Goal: Task Accomplishment & Management: Manage account settings

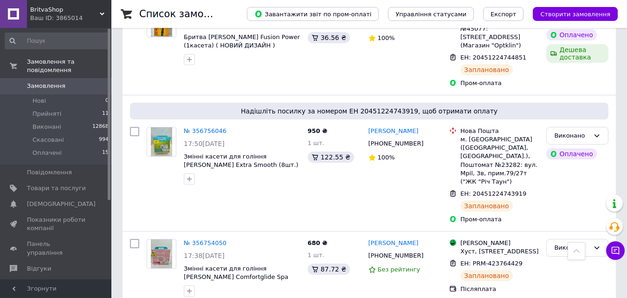
scroll to position [3249, 0]
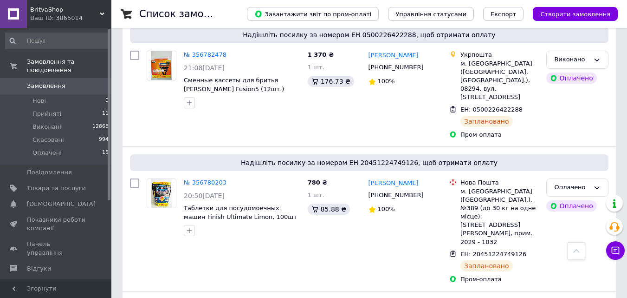
scroll to position [2739, 0]
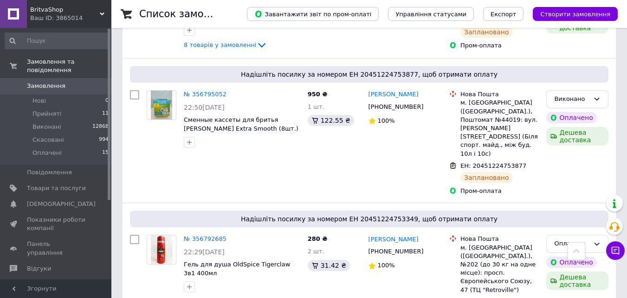
scroll to position [2646, 0]
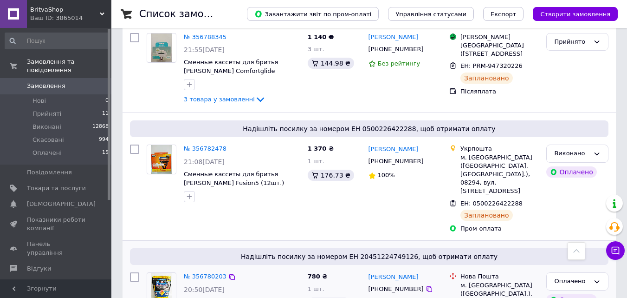
click at [208, 268] on div "№ 356780203 20:50, 11.08.2025 Таблетки для посудомоечных машин Finish Ultimate …" at bounding box center [242, 300] width 124 height 65
click at [576, 272] on div "Оплачено" at bounding box center [577, 281] width 62 height 18
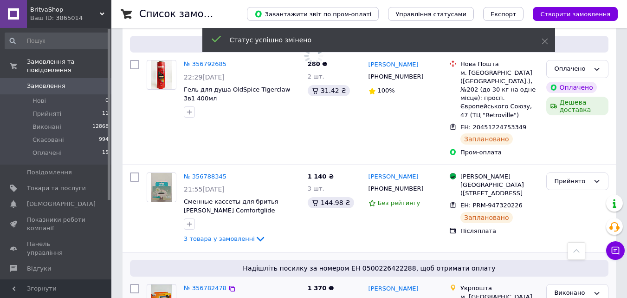
scroll to position [2367, 0]
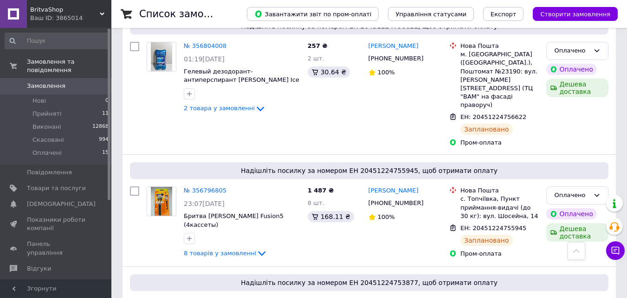
scroll to position [2487, 0]
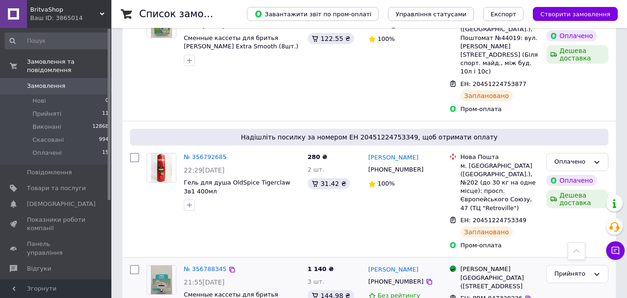
click at [584, 269] on div "Прийнято" at bounding box center [571, 274] width 35 height 10
click at [583, 285] on li "Виконано" at bounding box center [577, 293] width 61 height 17
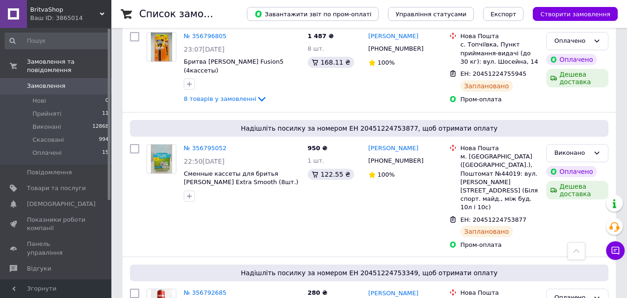
scroll to position [2347, 0]
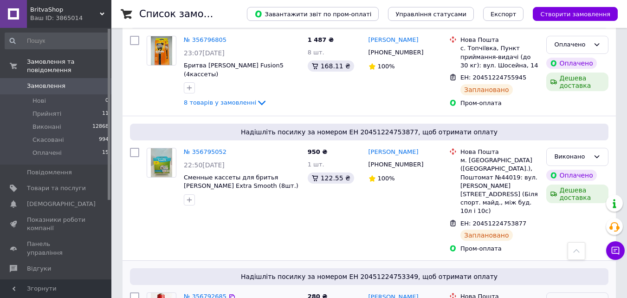
click at [593, 297] on icon at bounding box center [596, 301] width 7 height 7
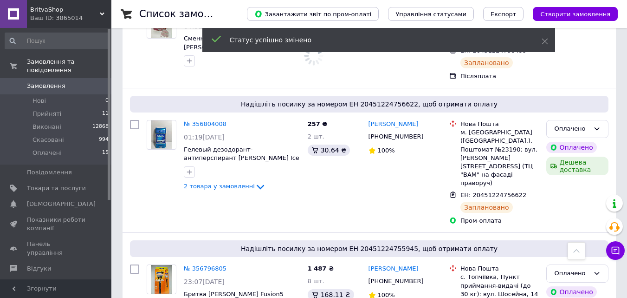
scroll to position [2069, 0]
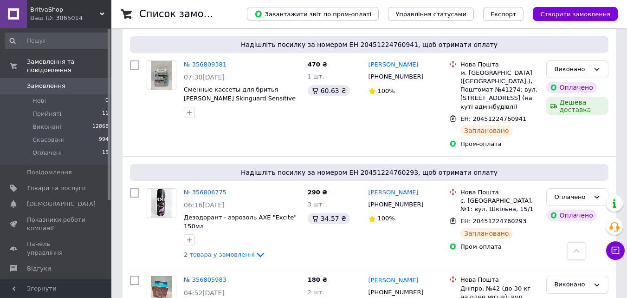
scroll to position [2091, 0]
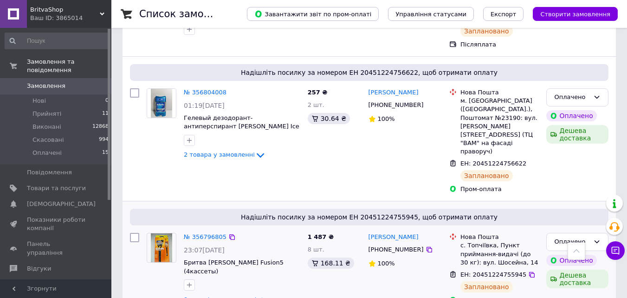
scroll to position [2138, 0]
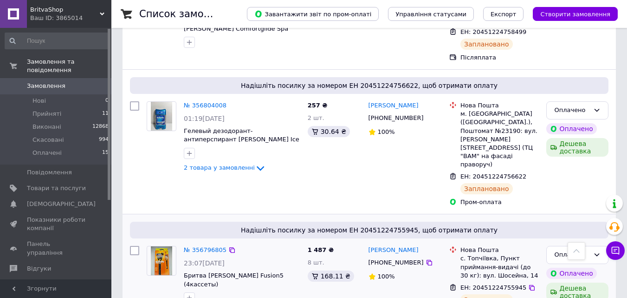
click at [600, 87] on div "«Дешева доставка» для продавця Новою Поштою на Prom." at bounding box center [551, 83] width 116 height 43
click at [599, 81] on div "«Дешева доставка» для продавця Новою Поштою на Prom." at bounding box center [551, 83] width 116 height 43
click at [596, 251] on icon at bounding box center [596, 254] width 7 height 7
click at [589, 282] on li "Виконано" at bounding box center [577, 290] width 61 height 17
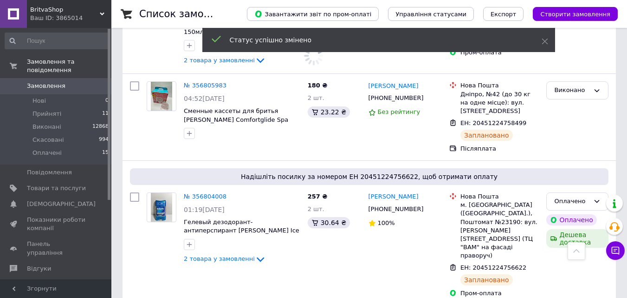
scroll to position [2045, 0]
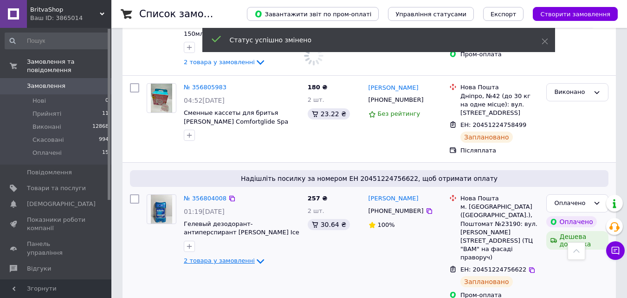
click at [257, 259] on icon at bounding box center [260, 261] width 7 height 5
click at [255, 255] on icon at bounding box center [260, 260] width 11 height 11
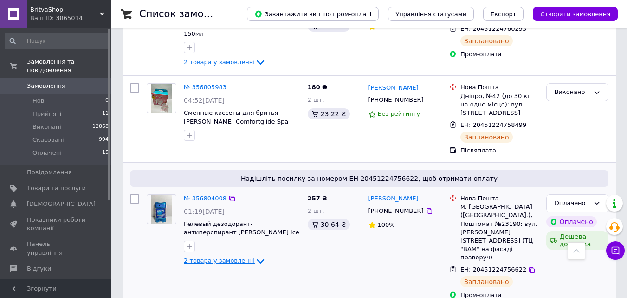
click at [350, 190] on div "257 ₴ 2 шт. 30.64 ₴" at bounding box center [334, 246] width 61 height 112
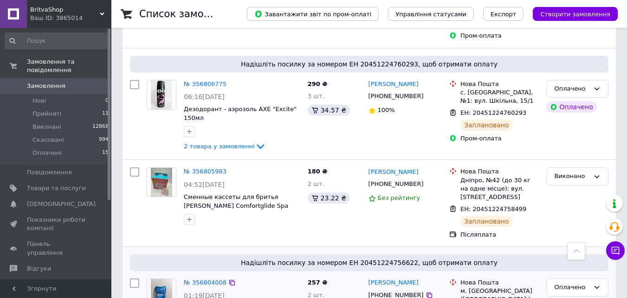
scroll to position [1952, 0]
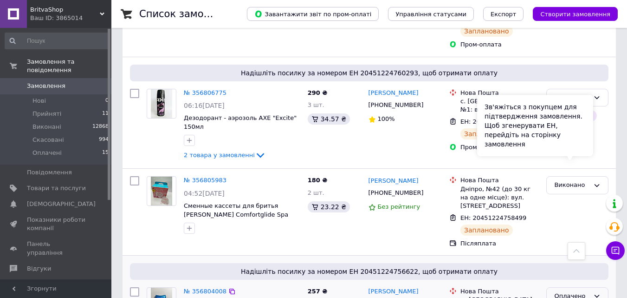
click at [601, 287] on div "Оплачено" at bounding box center [577, 296] width 62 height 18
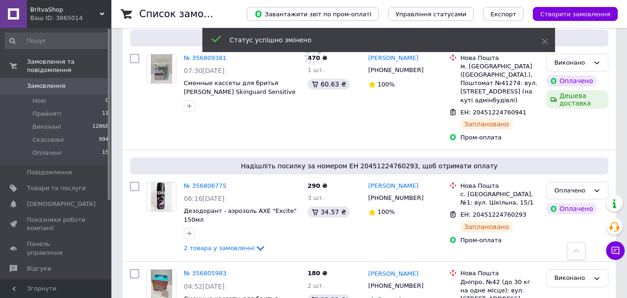
scroll to position [1813, 0]
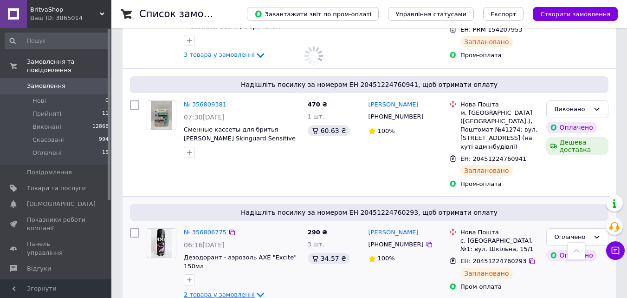
click at [256, 289] on icon at bounding box center [260, 294] width 11 height 11
click at [432, 224] on div "ОЛЕКСАНДР СИСАК +380636333105 100%" at bounding box center [405, 264] width 81 height 80
click at [255, 289] on icon at bounding box center [260, 294] width 11 height 11
click at [206, 227] on div "№ 356806775" at bounding box center [205, 232] width 45 height 11
click at [206, 228] on link "№ 356806775" at bounding box center [205, 231] width 43 height 7
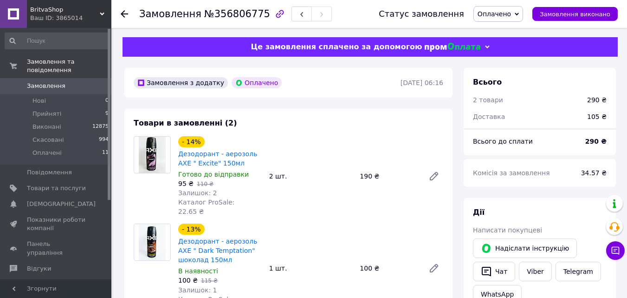
click at [424, 174] on div at bounding box center [434, 176] width 26 height 22
click at [437, 174] on icon at bounding box center [433, 175] width 11 height 11
click at [39, 82] on span "Замовлення" at bounding box center [46, 86] width 39 height 8
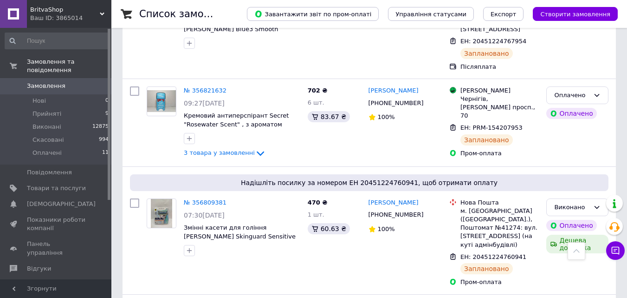
scroll to position [1764, 0]
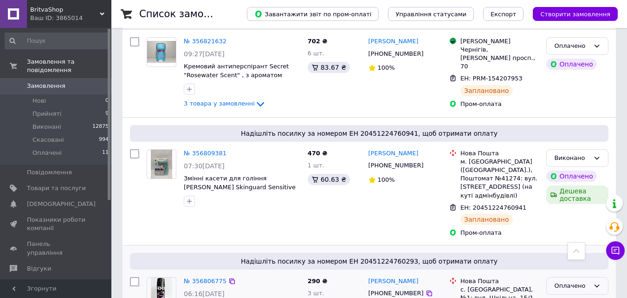
click at [592, 277] on div "Оплачено" at bounding box center [577, 286] width 62 height 18
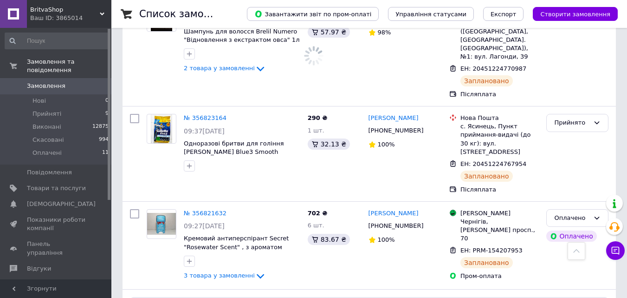
scroll to position [1578, 0]
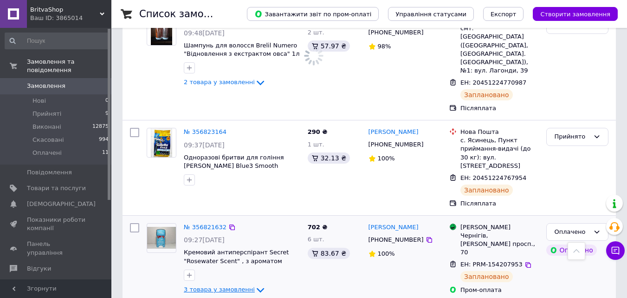
click at [255, 284] on icon at bounding box center [260, 289] width 11 height 11
click at [590, 223] on div "Оплачено" at bounding box center [577, 232] width 62 height 18
click at [585, 259] on li "Виконано" at bounding box center [577, 267] width 61 height 17
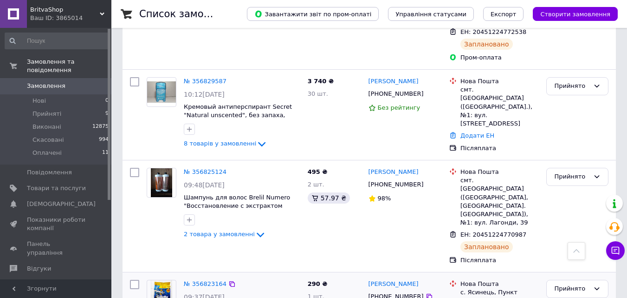
scroll to position [1439, 0]
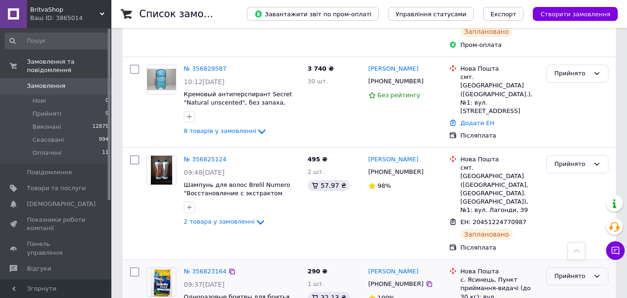
click at [591, 267] on div "Прийнято" at bounding box center [577, 276] width 62 height 18
click at [587, 287] on li "Виконано" at bounding box center [577, 295] width 61 height 17
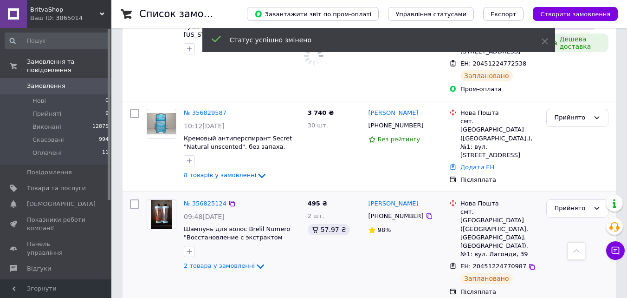
scroll to position [1346, 0]
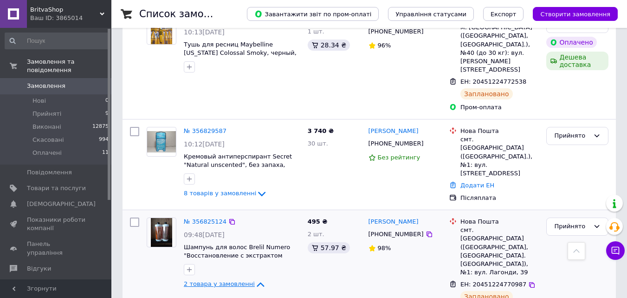
scroll to position [1393, 0]
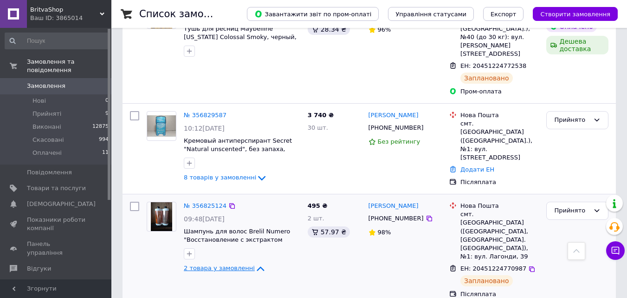
click at [585, 198] on div "Прийнято" at bounding box center [578, 250] width 70 height 104
click at [588, 206] on div "Прийнято" at bounding box center [571, 211] width 35 height 10
click at [588, 221] on li "Виконано" at bounding box center [577, 229] width 61 height 17
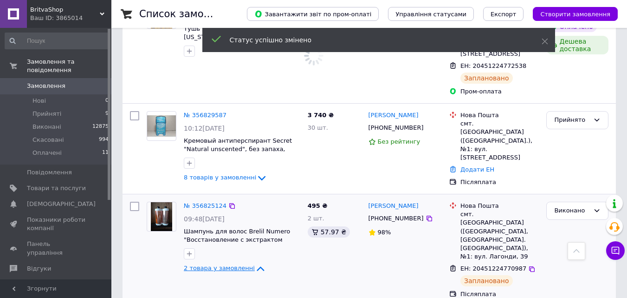
click at [255, 263] on icon at bounding box center [260, 268] width 11 height 11
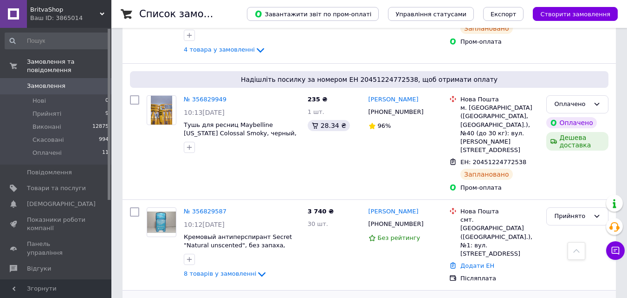
scroll to position [1300, 0]
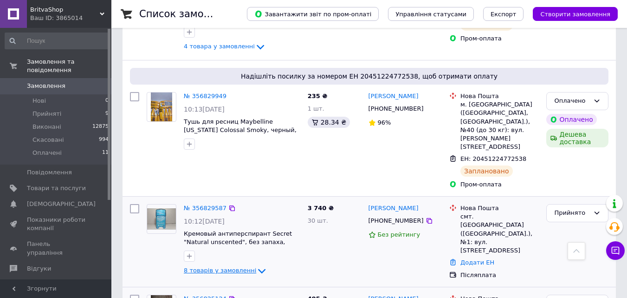
click at [258, 265] on icon at bounding box center [261, 270] width 11 height 11
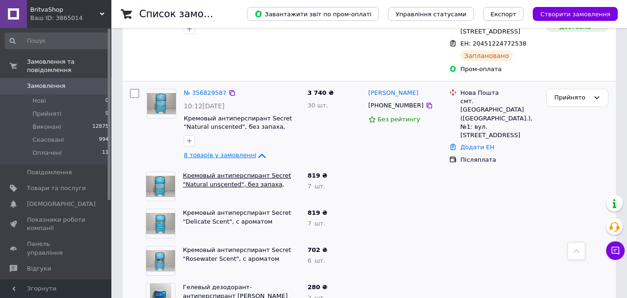
scroll to position [1393, 0]
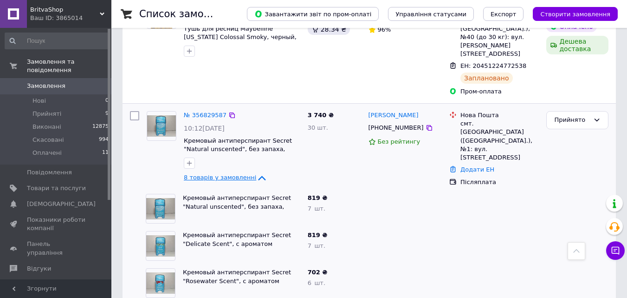
click at [256, 172] on icon at bounding box center [261, 177] width 11 height 11
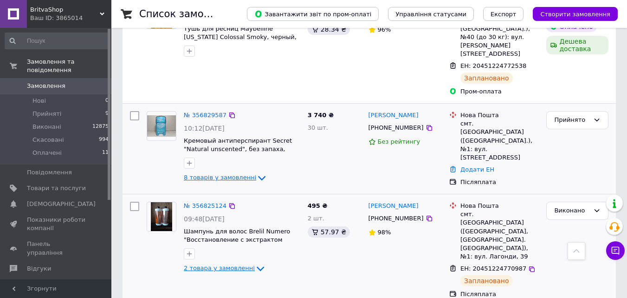
scroll to position [1346, 0]
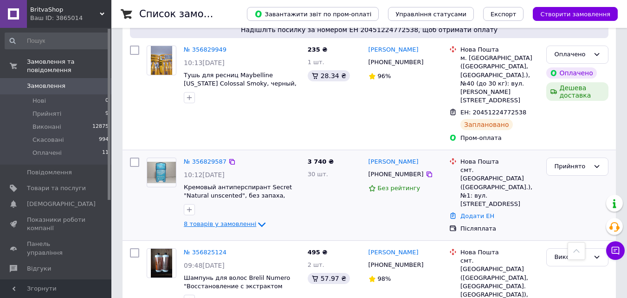
click at [256, 219] on icon at bounding box center [261, 224] width 11 height 11
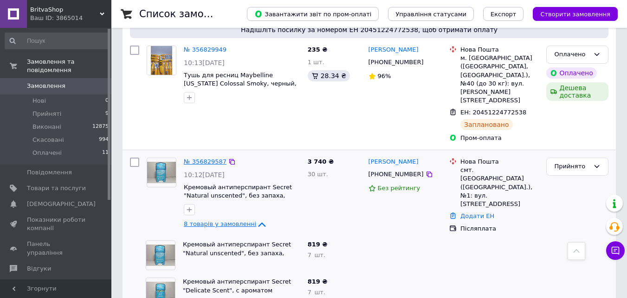
click at [209, 158] on link "№ 356829587" at bounding box center [205, 161] width 43 height 7
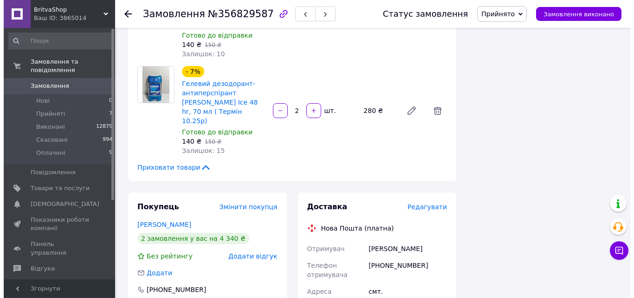
scroll to position [743, 0]
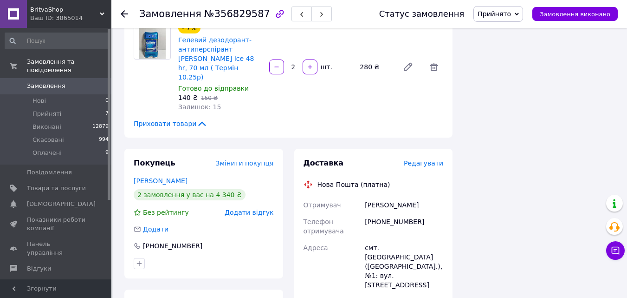
click at [430, 159] on span "Редагувати" at bounding box center [423, 162] width 39 height 7
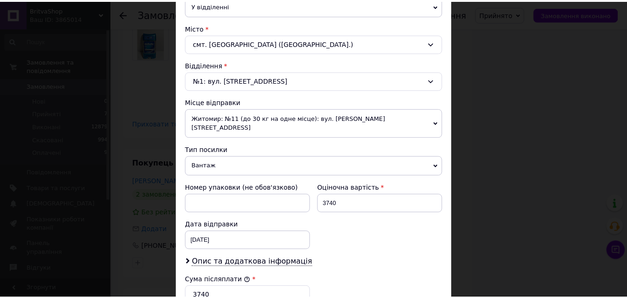
scroll to position [411, 0]
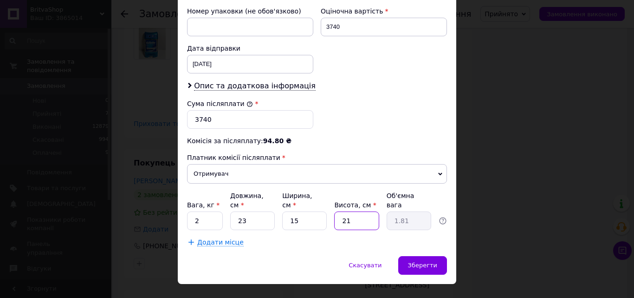
click at [367, 211] on input "21" at bounding box center [356, 220] width 45 height 19
type input "2"
type input "0.17"
type input "20"
type input "1.73"
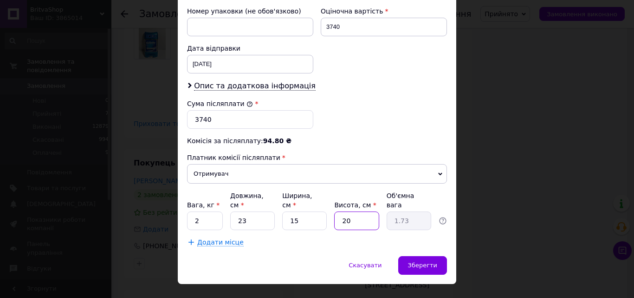
type input "20"
click at [315, 211] on input "15" at bounding box center [304, 220] width 45 height 19
type input "1"
type input "0.12"
type input "19"
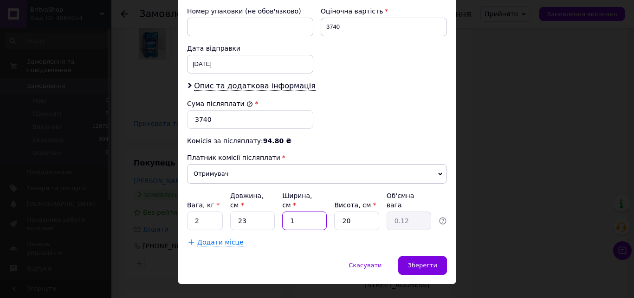
type input "2.19"
type input "1"
type input "0.12"
type input "18"
type input "2.07"
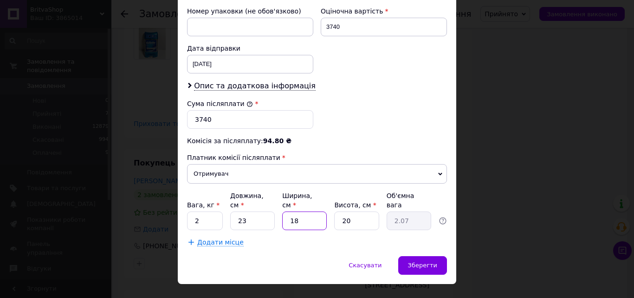
type input "18"
click at [369, 211] on input "20" at bounding box center [356, 220] width 45 height 19
type input "2"
type input "0.21"
type input "1"
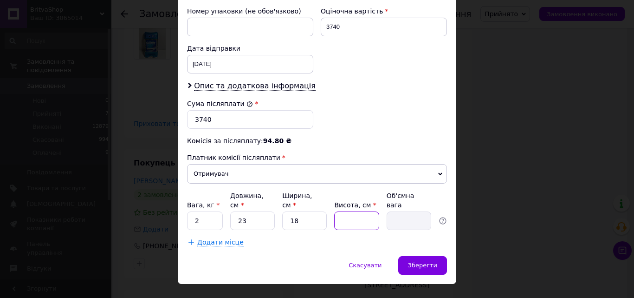
type input "0.1"
type input "19"
type input "1.97"
type input "19"
click at [211, 211] on input "2" at bounding box center [205, 220] width 36 height 19
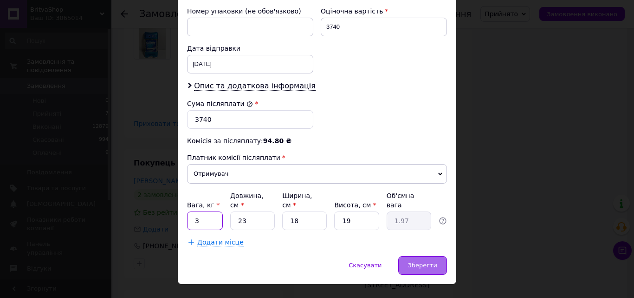
type input "3"
click at [416, 261] on span "Зберегти" at bounding box center [422, 264] width 29 height 7
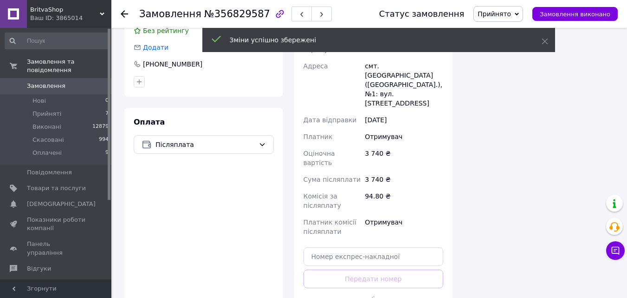
scroll to position [928, 0]
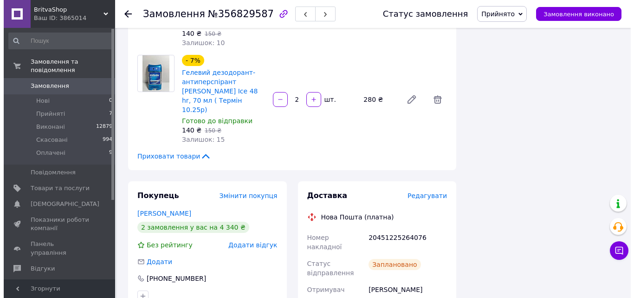
scroll to position [696, 0]
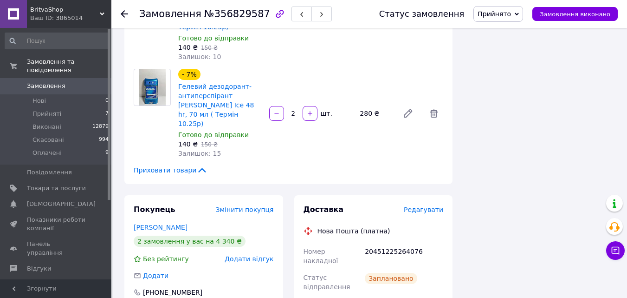
click at [413, 206] on span "Редагувати" at bounding box center [423, 209] width 39 height 7
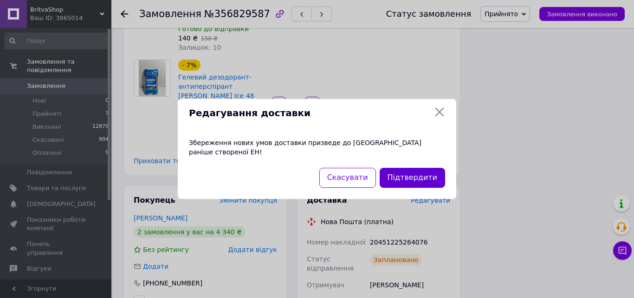
click at [414, 171] on button "Підтвердити" at bounding box center [412, 178] width 65 height 20
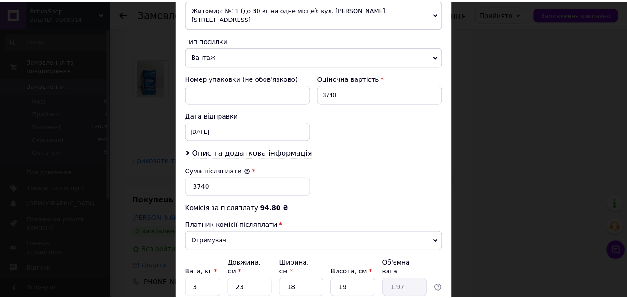
scroll to position [411, 0]
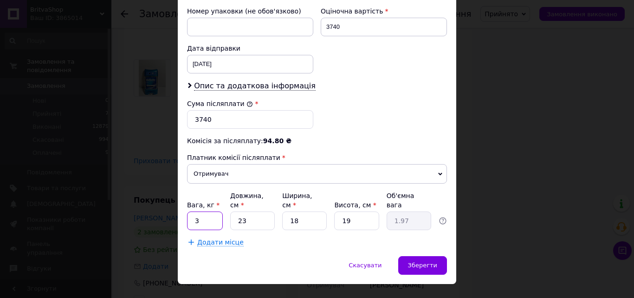
click at [195, 211] on input "3" at bounding box center [205, 220] width 36 height 19
type input "2"
click at [438, 256] on div "Зберегти" at bounding box center [422, 265] width 49 height 19
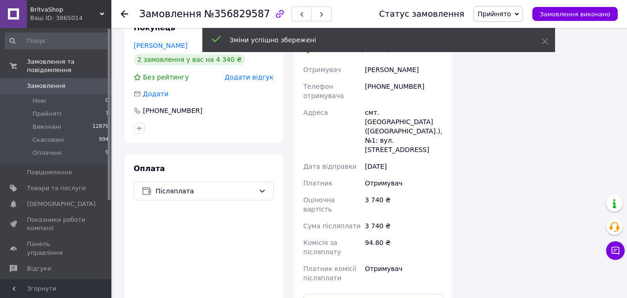
scroll to position [928, 0]
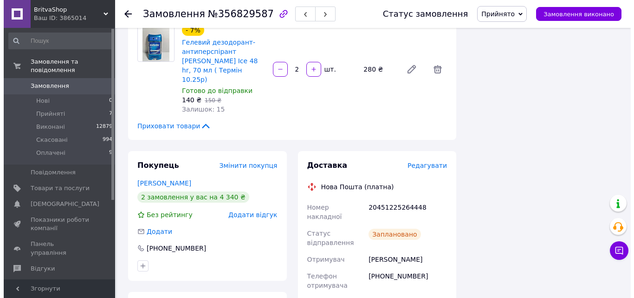
scroll to position [696, 0]
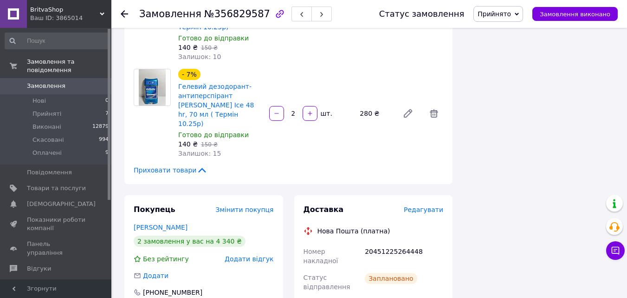
click at [420, 206] on span "Редагувати" at bounding box center [423, 209] width 39 height 7
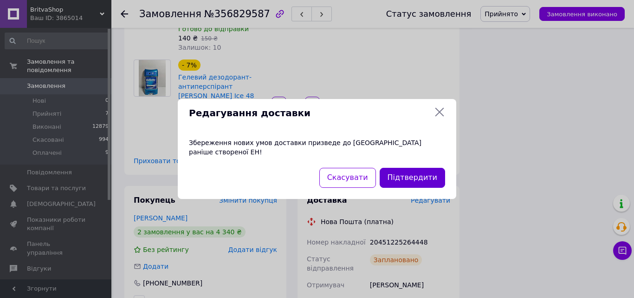
click at [412, 170] on button "Підтвердити" at bounding box center [412, 178] width 65 height 20
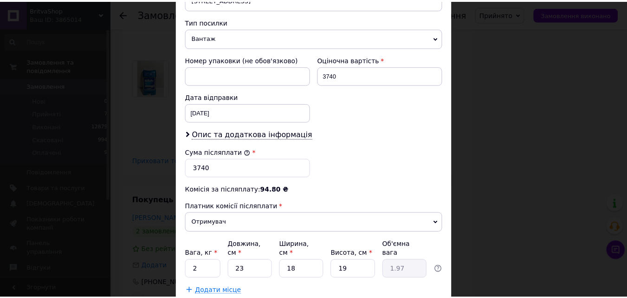
scroll to position [411, 0]
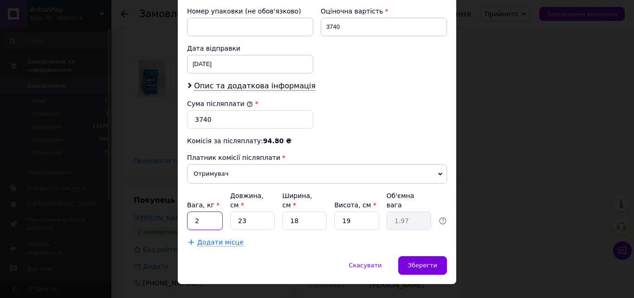
click at [212, 211] on input "2" at bounding box center [205, 220] width 36 height 19
type input "3"
click at [431, 256] on div "Зберегти" at bounding box center [422, 265] width 49 height 19
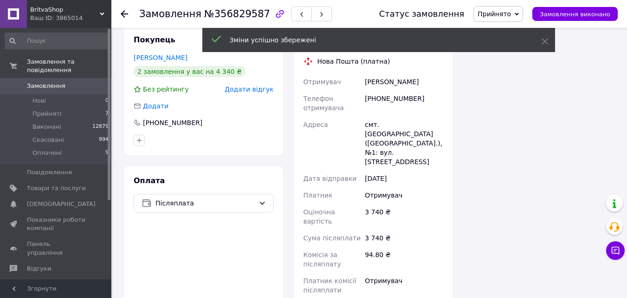
scroll to position [882, 0]
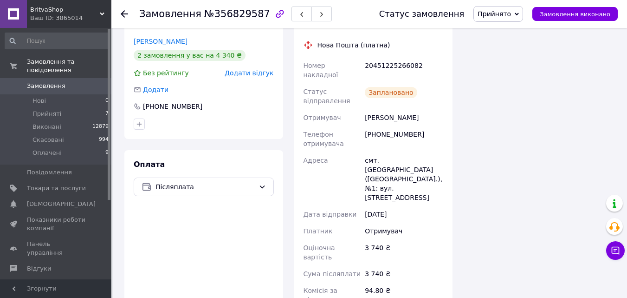
scroll to position [72, 0]
click at [60, 78] on link "Замовлення 0" at bounding box center [57, 86] width 114 height 16
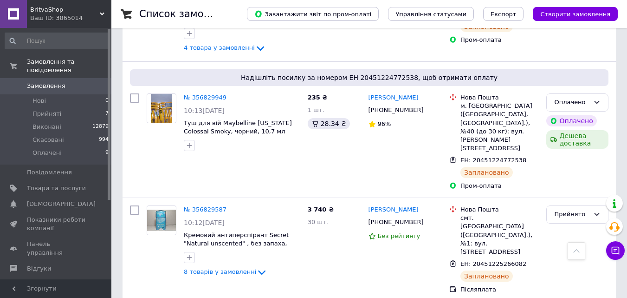
scroll to position [1300, 0]
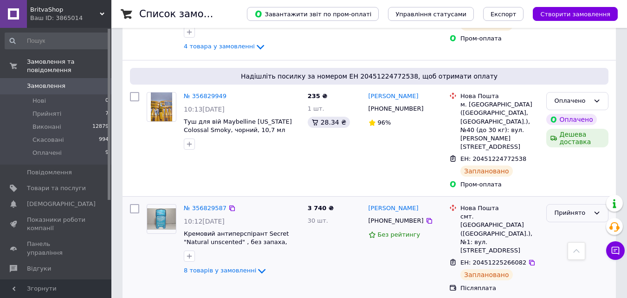
click at [599, 209] on icon at bounding box center [596, 212] width 7 height 7
click at [579, 224] on li "Виконано" at bounding box center [577, 232] width 61 height 17
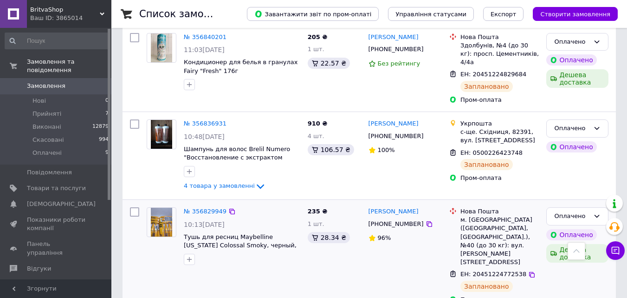
scroll to position [1161, 0]
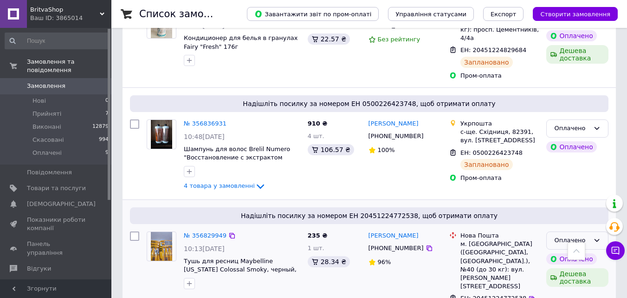
click at [601, 231] on div "Оплачено" at bounding box center [577, 240] width 62 height 18
click at [576, 268] on li "Виконано" at bounding box center [577, 276] width 61 height 17
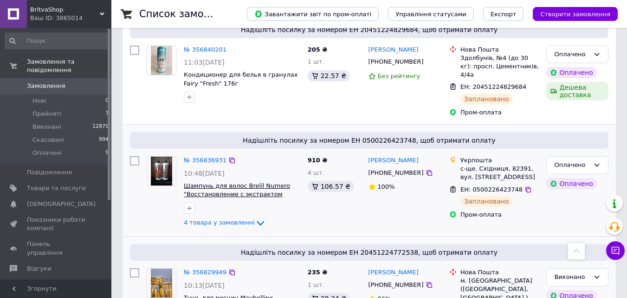
scroll to position [1068, 0]
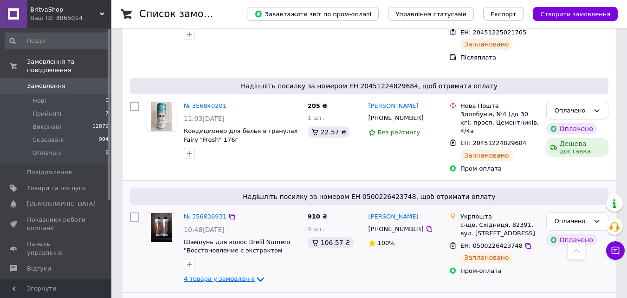
click at [255, 273] on icon at bounding box center [260, 278] width 11 height 11
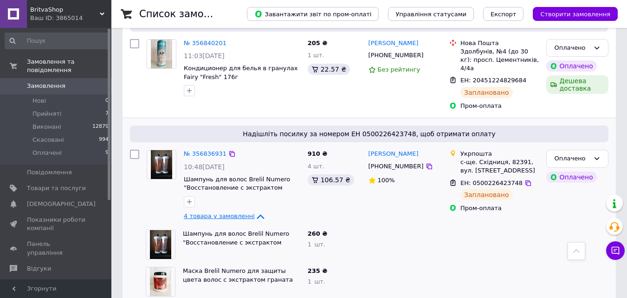
scroll to position [1114, 0]
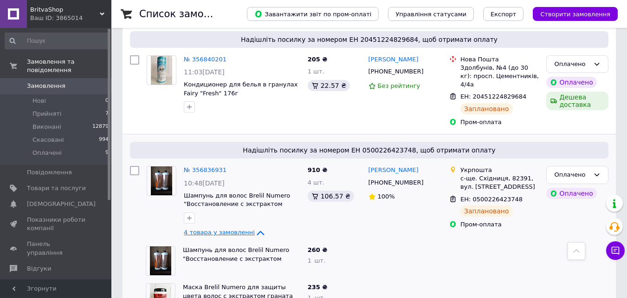
click at [255, 227] on icon at bounding box center [260, 232] width 11 height 11
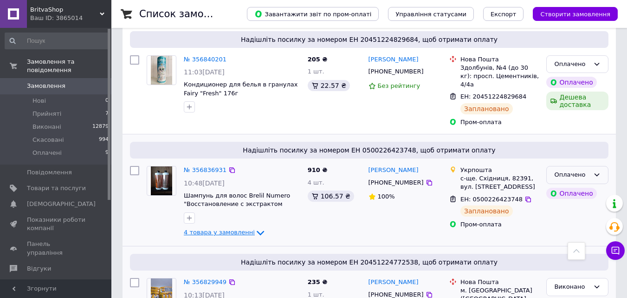
click at [600, 166] on div "Оплачено" at bounding box center [577, 175] width 62 height 18
click at [595, 202] on li "Виконано" at bounding box center [577, 210] width 61 height 17
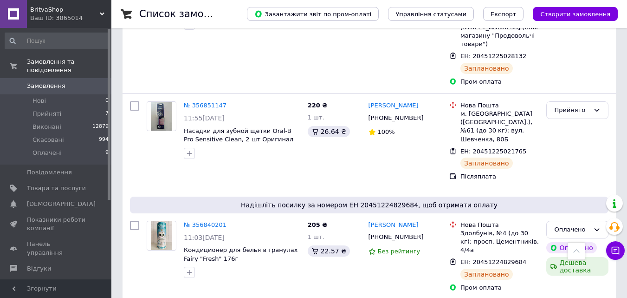
scroll to position [975, 0]
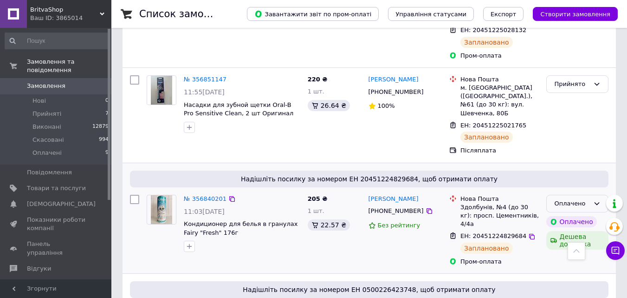
click at [595, 195] on div "Оплачено" at bounding box center [577, 204] width 62 height 18
click at [585, 231] on li "Виконано" at bounding box center [577, 239] width 61 height 17
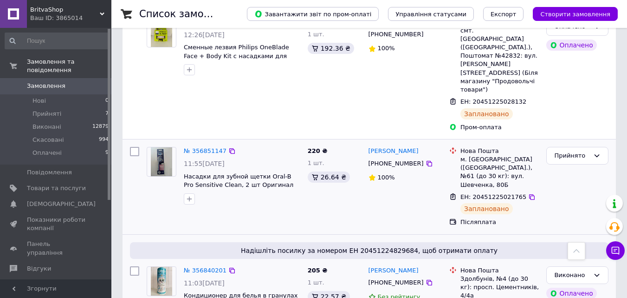
scroll to position [882, 0]
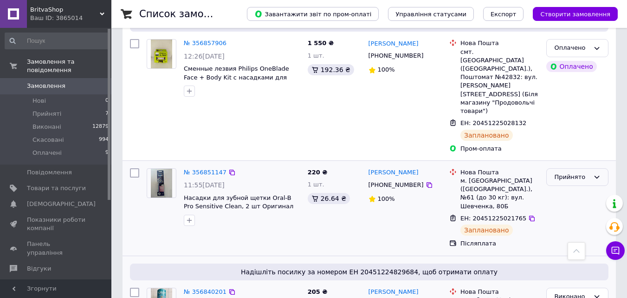
click at [602, 168] on div "Прийнято" at bounding box center [577, 177] width 62 height 18
click at [578, 188] on li "Виконано" at bounding box center [577, 196] width 61 height 17
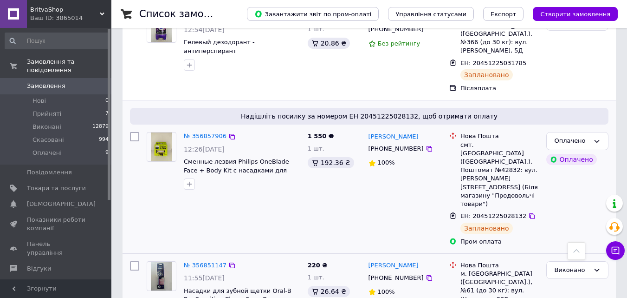
scroll to position [743, 0]
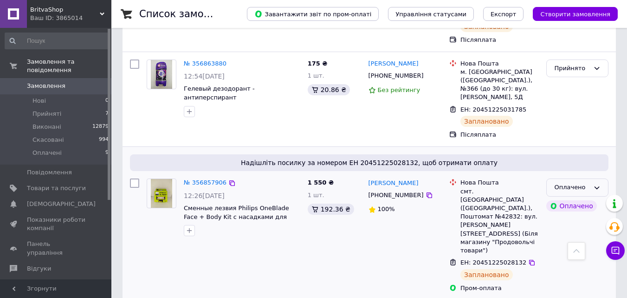
click at [580, 178] on div "Оплачено" at bounding box center [577, 187] width 62 height 18
click at [580, 215] on li "Виконано" at bounding box center [577, 223] width 61 height 17
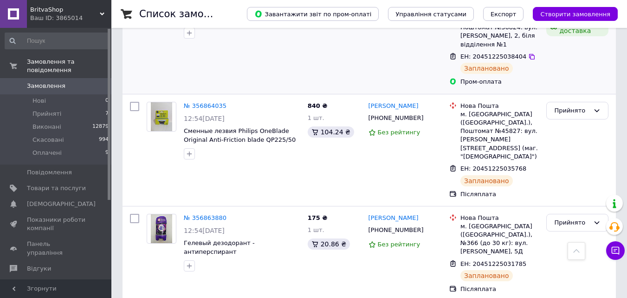
scroll to position [603, 0]
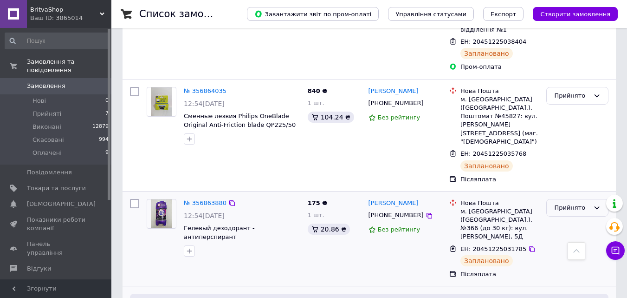
click at [571, 203] on div "Прийнято" at bounding box center [571, 208] width 35 height 10
click at [566, 218] on li "Виконано" at bounding box center [577, 226] width 61 height 17
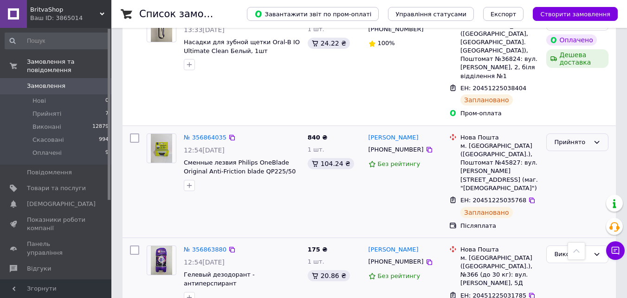
click at [591, 133] on div "Прийнято" at bounding box center [577, 142] width 62 height 18
click at [595, 153] on li "Виконано" at bounding box center [577, 161] width 61 height 17
click at [581, 133] on div "Виконано" at bounding box center [577, 142] width 62 height 18
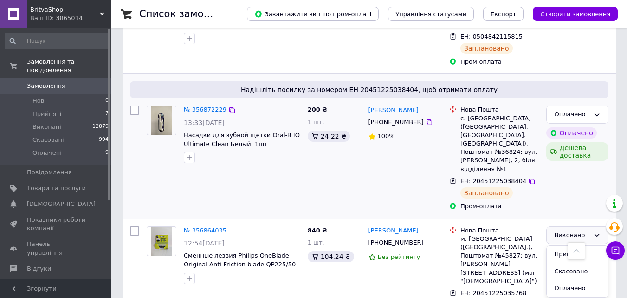
scroll to position [418, 0]
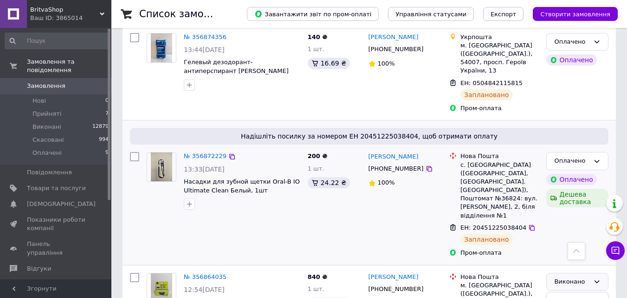
click at [350, 154] on div "200 ₴ 1 шт. 24.22 ₴" at bounding box center [334, 204] width 61 height 112
click at [595, 157] on icon at bounding box center [596, 160] width 7 height 7
click at [589, 189] on li "Виконано" at bounding box center [577, 197] width 61 height 17
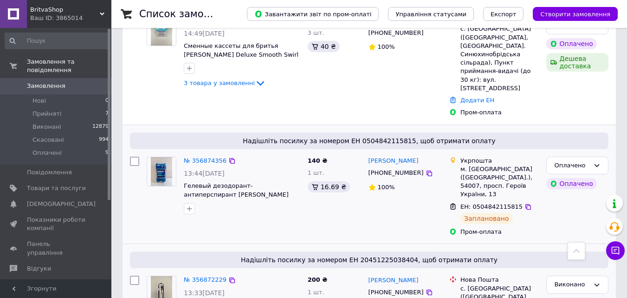
scroll to position [279, 0]
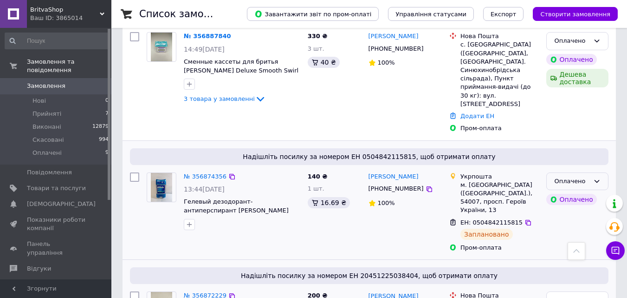
click at [587, 176] on div "Оплачено" at bounding box center [571, 181] width 35 height 10
click at [591, 209] on li "Виконано" at bounding box center [577, 217] width 61 height 17
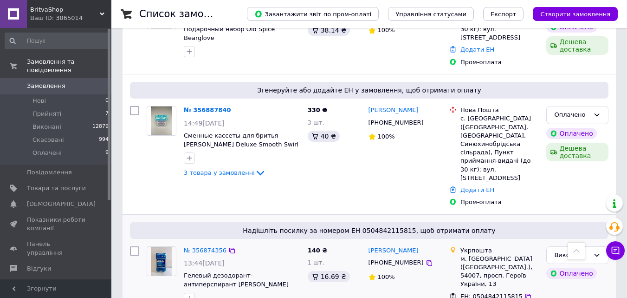
scroll to position [186, 0]
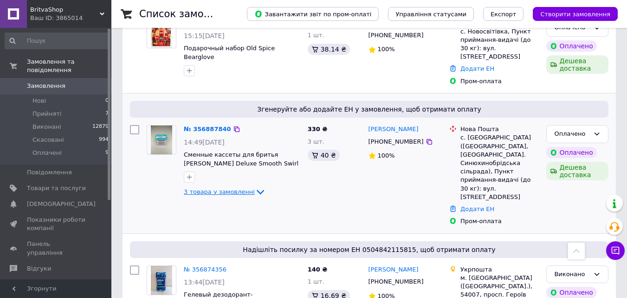
click at [255, 186] on icon at bounding box center [260, 191] width 11 height 11
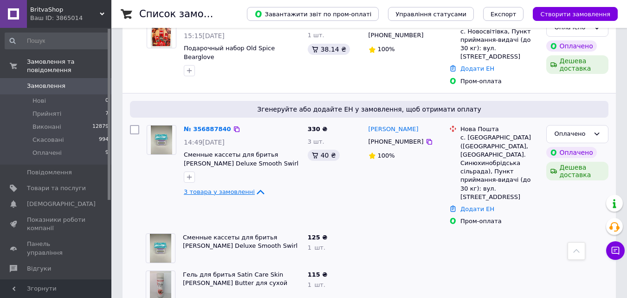
click at [255, 186] on icon at bounding box center [260, 191] width 11 height 11
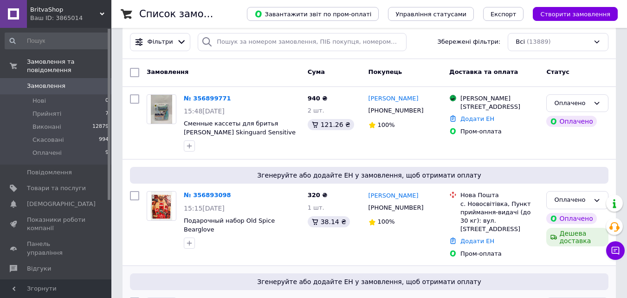
scroll to position [0, 0]
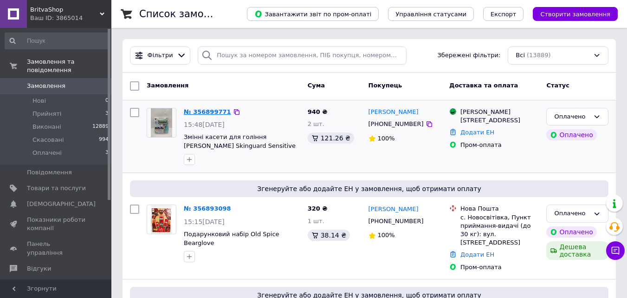
click at [208, 114] on link "№ 356899771" at bounding box center [207, 111] width 47 height 7
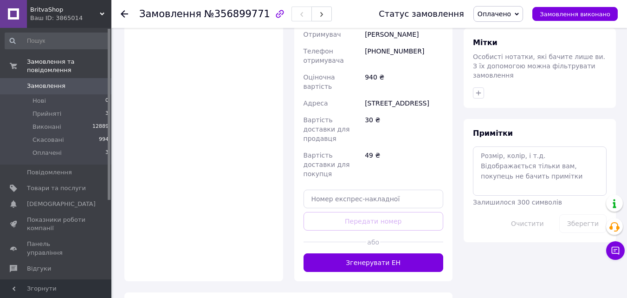
scroll to position [530, 0]
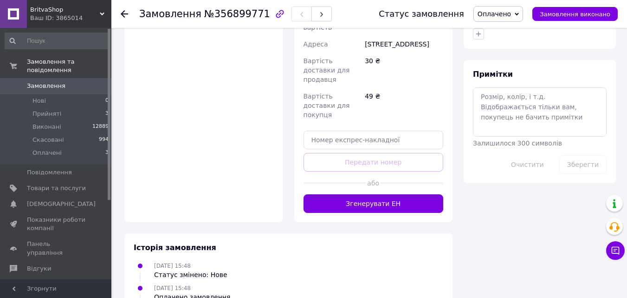
click at [389, 194] on button "Згенерувати ЕН" at bounding box center [374, 203] width 140 height 19
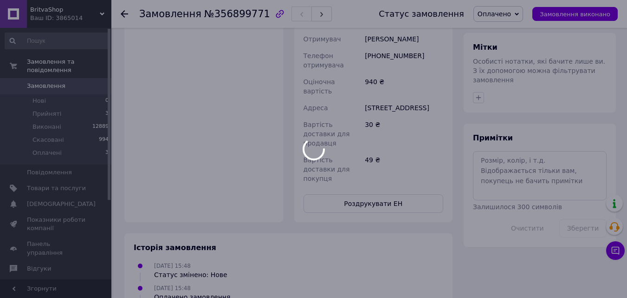
scroll to position [488, 0]
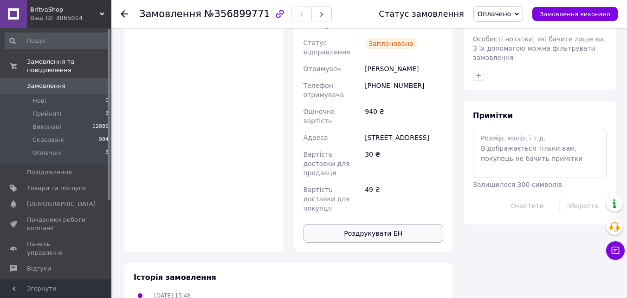
click at [371, 224] on button "Роздрукувати ЕН" at bounding box center [374, 233] width 140 height 19
click at [80, 82] on span "Замовлення" at bounding box center [56, 86] width 59 height 8
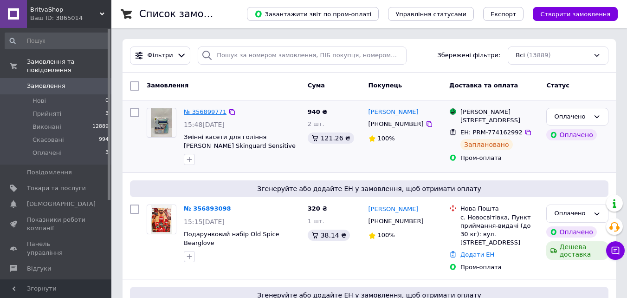
click at [210, 112] on link "№ 356899771" at bounding box center [205, 111] width 43 height 7
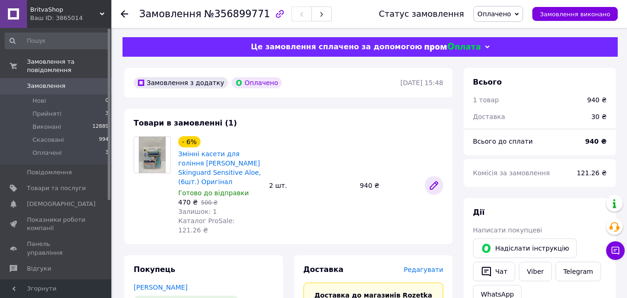
click at [433, 182] on icon at bounding box center [433, 185] width 7 height 7
click at [62, 82] on span "Замовлення" at bounding box center [56, 86] width 59 height 8
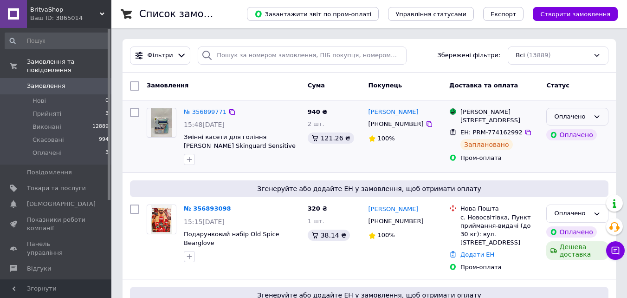
click at [601, 123] on div "Оплачено" at bounding box center [577, 117] width 62 height 18
click at [594, 150] on li "Виконано" at bounding box center [577, 152] width 61 height 17
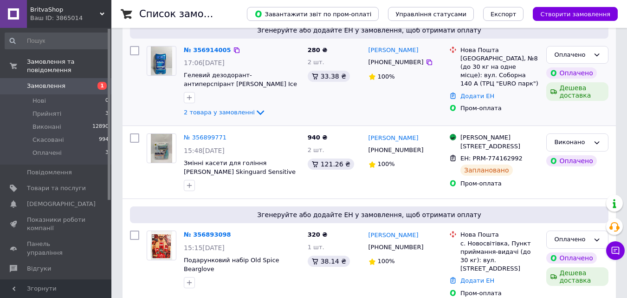
scroll to position [93, 0]
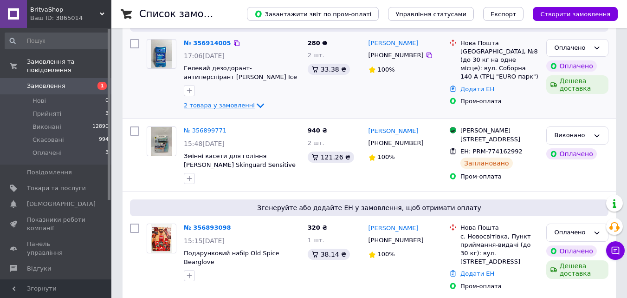
click at [255, 107] on icon at bounding box center [260, 105] width 11 height 11
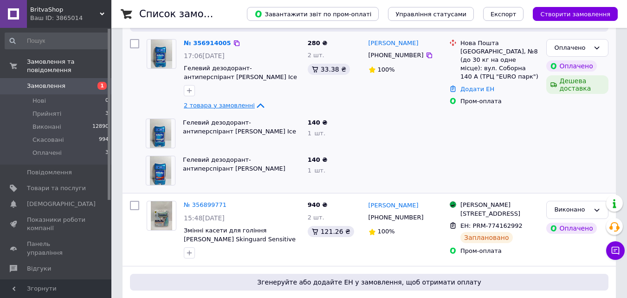
click at [257, 107] on icon at bounding box center [260, 106] width 7 height 5
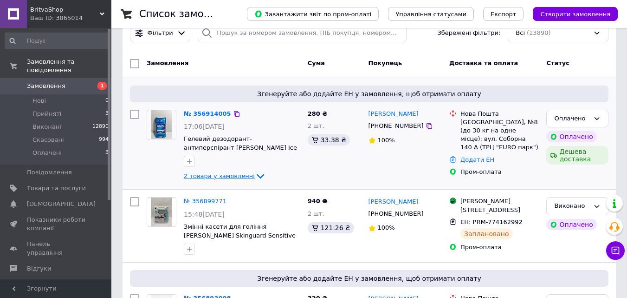
scroll to position [0, 0]
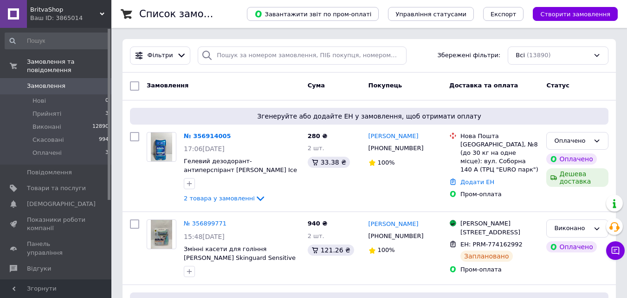
click at [56, 82] on span "Замовлення" at bounding box center [46, 86] width 39 height 8
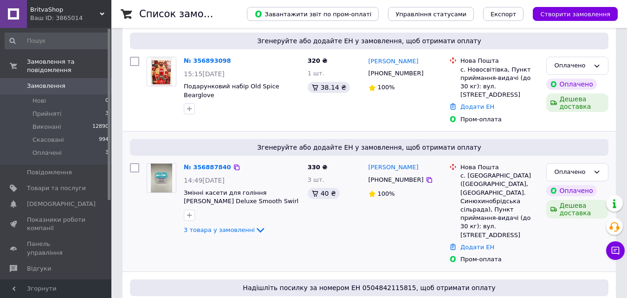
scroll to position [279, 0]
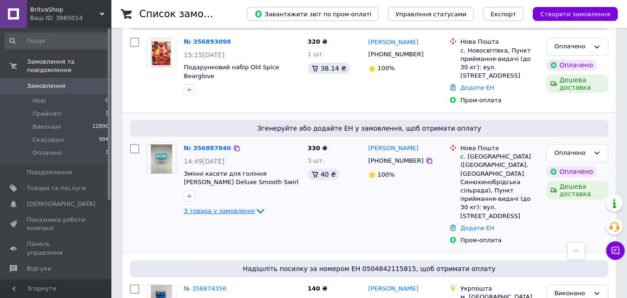
click at [255, 205] on icon at bounding box center [260, 210] width 11 height 11
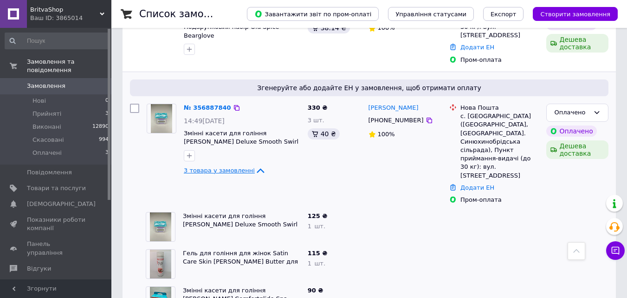
scroll to position [371, 0]
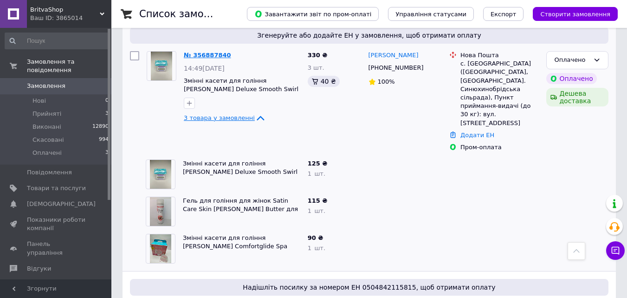
click at [199, 52] on link "№ 356887840" at bounding box center [207, 55] width 47 height 7
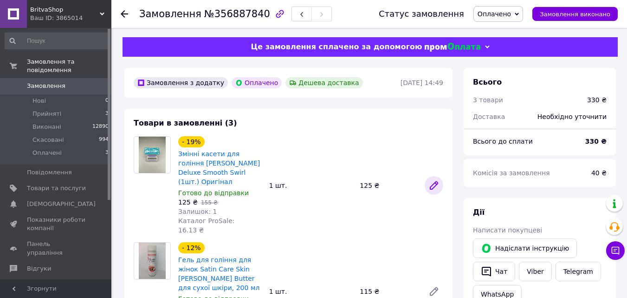
click at [436, 183] on icon at bounding box center [433, 185] width 11 height 11
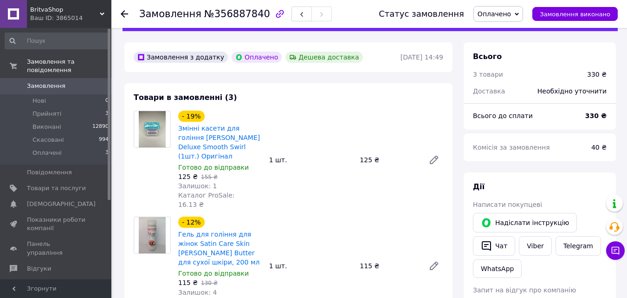
scroll to position [46, 0]
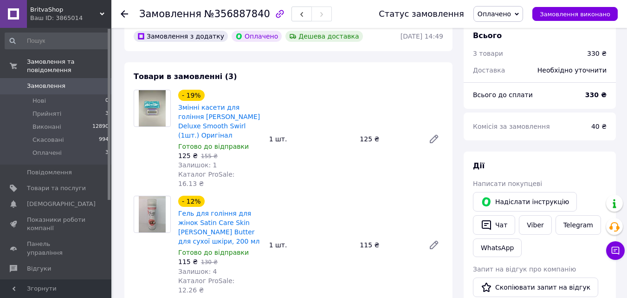
click at [66, 82] on span "Замовлення" at bounding box center [56, 86] width 59 height 8
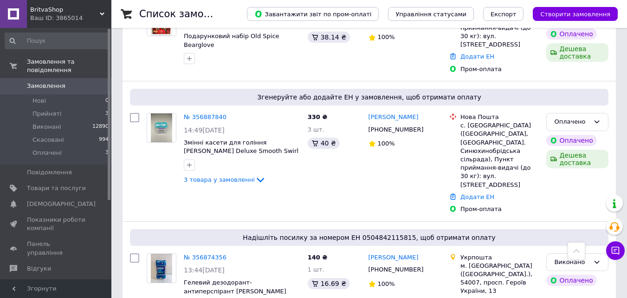
scroll to position [325, 0]
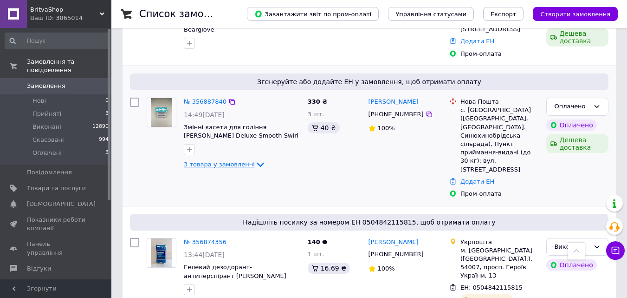
click at [255, 159] on icon at bounding box center [260, 164] width 11 height 11
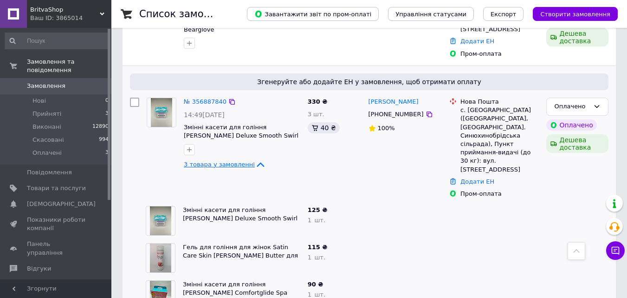
click at [255, 159] on icon at bounding box center [260, 164] width 11 height 11
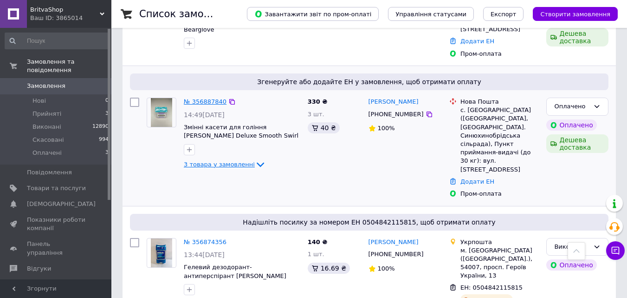
click at [210, 98] on link "№ 356887840" at bounding box center [205, 101] width 43 height 7
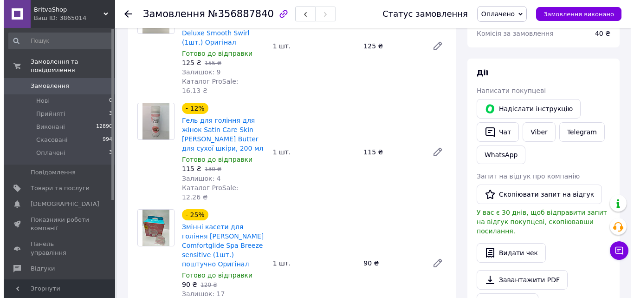
scroll to position [232, 0]
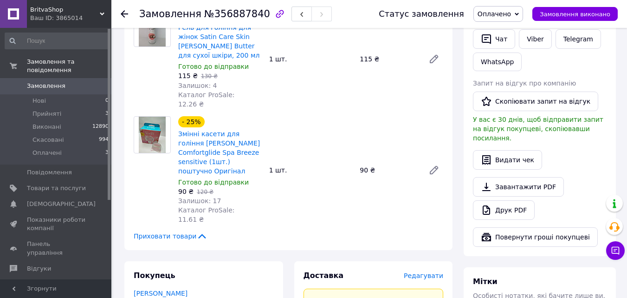
click at [441, 272] on span "Редагувати" at bounding box center [423, 275] width 39 height 7
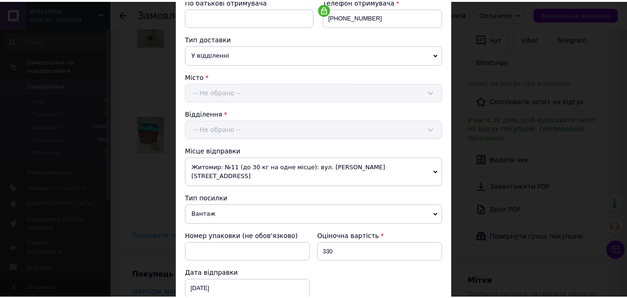
scroll to position [329, 0]
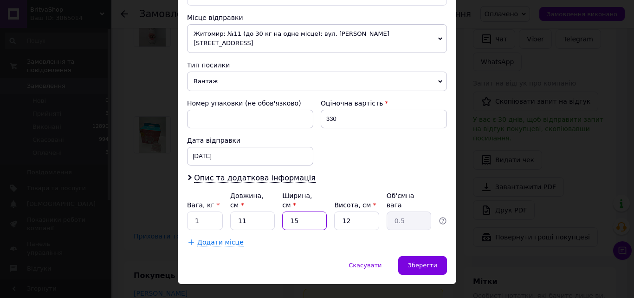
click at [315, 211] on input "15" at bounding box center [304, 220] width 45 height 19
type input "1"
type input "0.1"
type input "2"
type input "0.1"
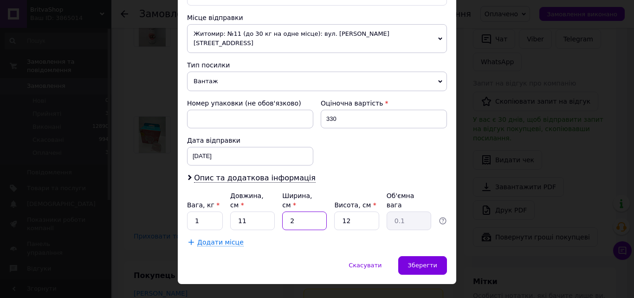
type input "26"
type input "0.86"
type input "26"
click at [354, 211] on input "12" at bounding box center [356, 220] width 45 height 19
type input "1"
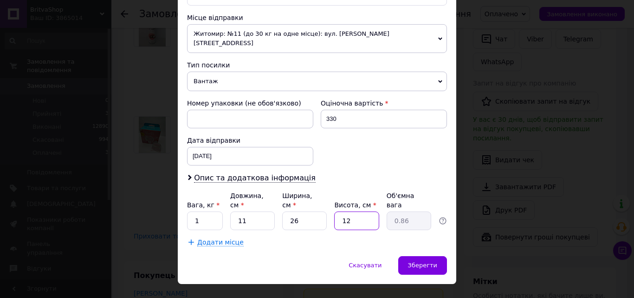
type input "0.1"
type input "14"
type input "1"
type input "14"
click at [403, 256] on div "Зберегти" at bounding box center [422, 265] width 49 height 19
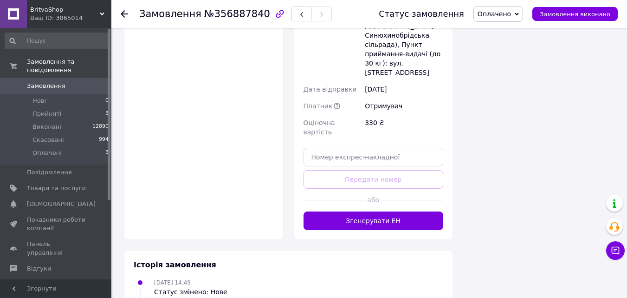
scroll to position [743, 0]
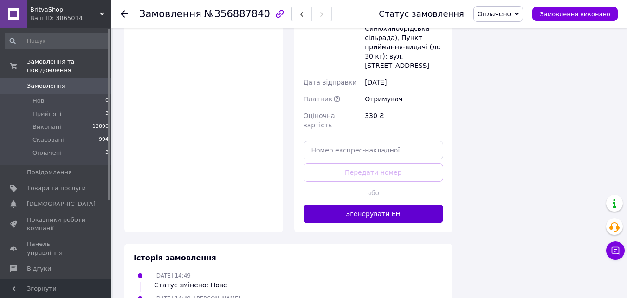
click at [364, 204] on button "Згенерувати ЕН" at bounding box center [374, 213] width 140 height 19
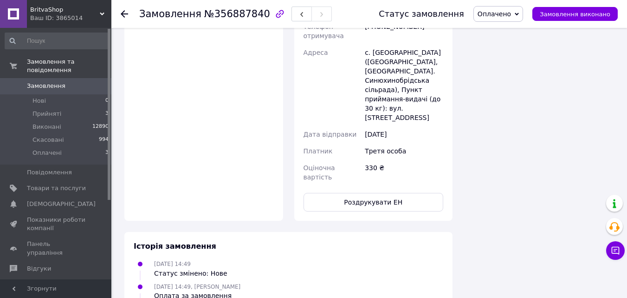
click at [63, 82] on span "Замовлення" at bounding box center [56, 86] width 59 height 8
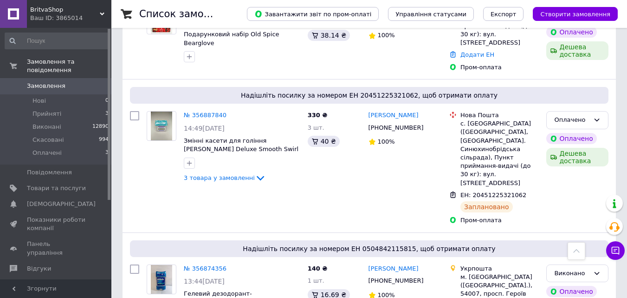
scroll to position [325, 0]
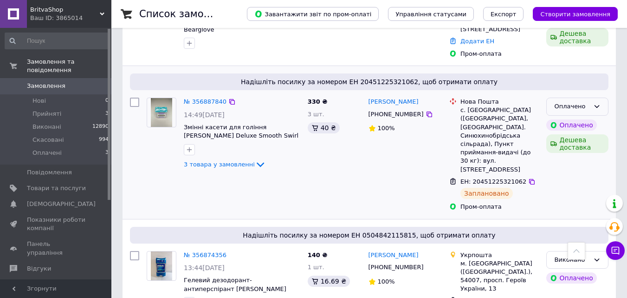
click at [603, 101] on div "Оплачено" at bounding box center [577, 106] width 62 height 18
click at [589, 139] on li "Виконано" at bounding box center [577, 142] width 61 height 17
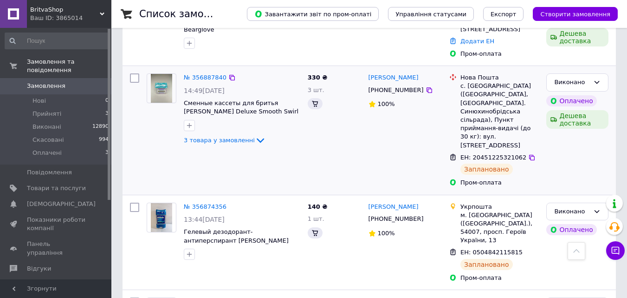
scroll to position [232, 0]
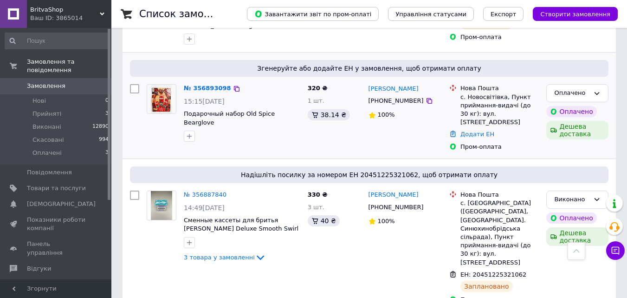
click at [414, 126] on div "Ірина Чорнобай +380501016303 100%" at bounding box center [405, 117] width 81 height 74
click at [201, 89] on link "№ 356893098" at bounding box center [207, 87] width 47 height 7
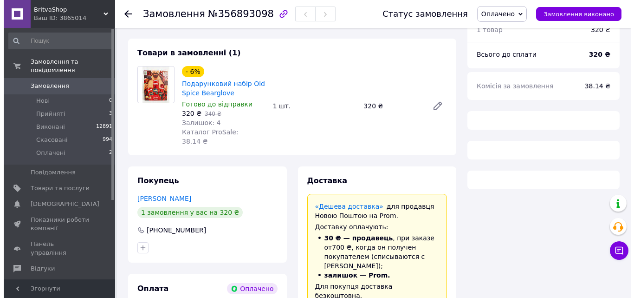
scroll to position [139, 0]
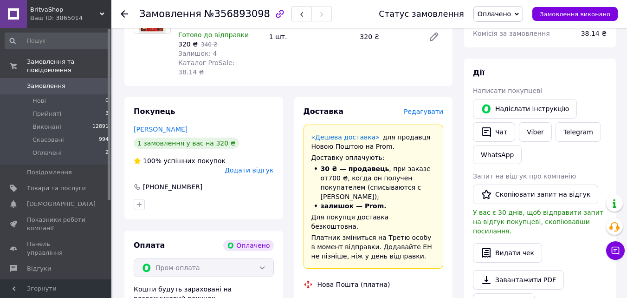
click at [429, 108] on span "Редагувати" at bounding box center [423, 111] width 39 height 7
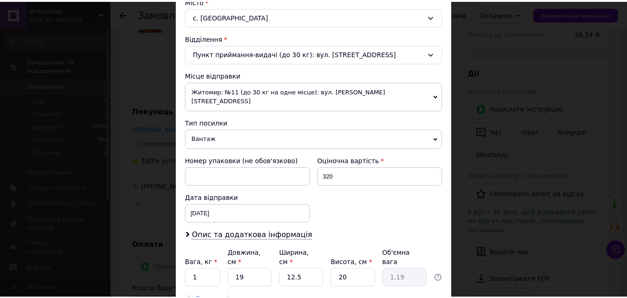
scroll to position [319, 0]
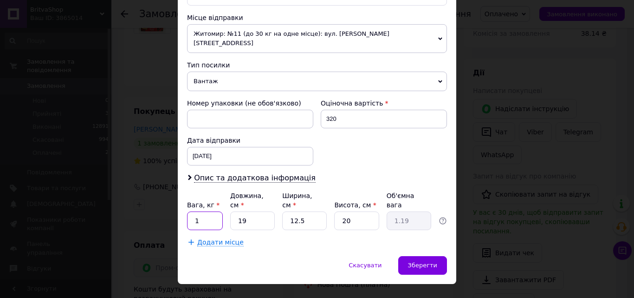
click at [211, 211] on input "1" at bounding box center [205, 220] width 36 height 19
click at [422, 256] on div "Зберегти" at bounding box center [422, 265] width 49 height 19
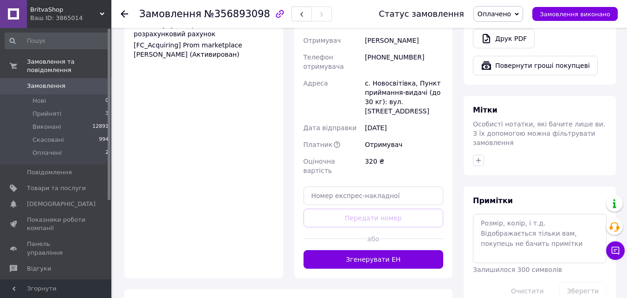
scroll to position [418, 0]
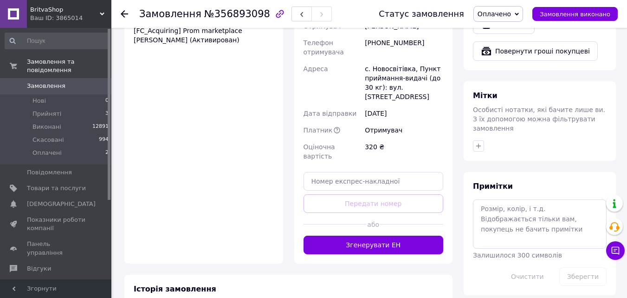
click at [66, 83] on link "Замовлення 0" at bounding box center [57, 86] width 114 height 16
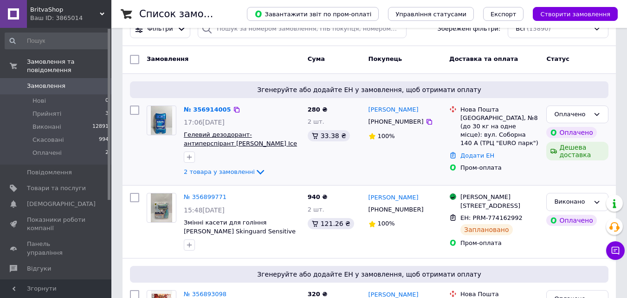
scroll to position [186, 0]
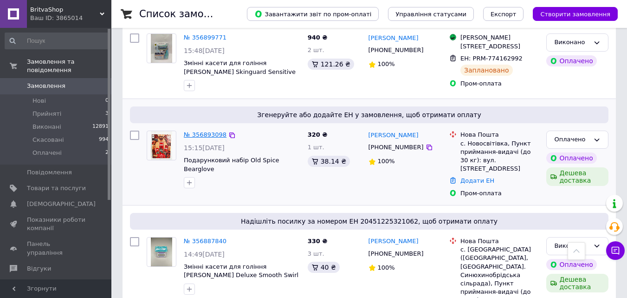
click at [203, 136] on link "№ 356893098" at bounding box center [205, 134] width 43 height 7
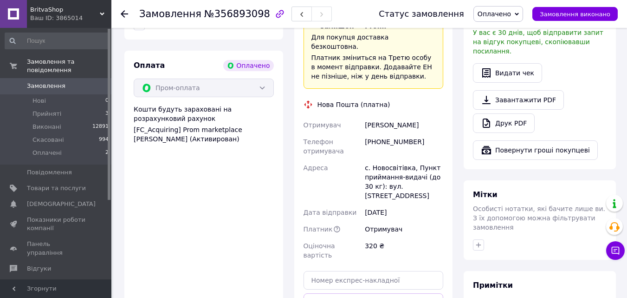
scroll to position [412, 0]
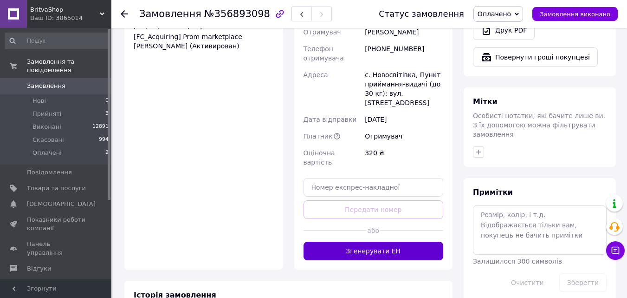
click at [401, 241] on button "Згенерувати ЕН" at bounding box center [374, 250] width 140 height 19
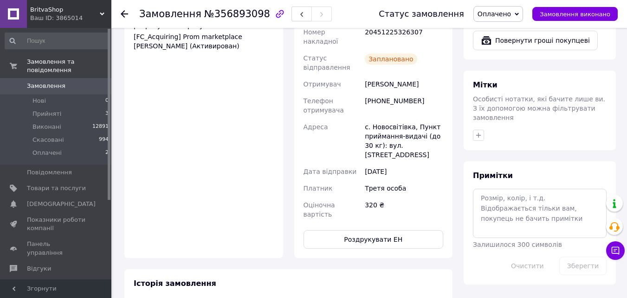
click at [47, 82] on span "Замовлення" at bounding box center [46, 86] width 39 height 8
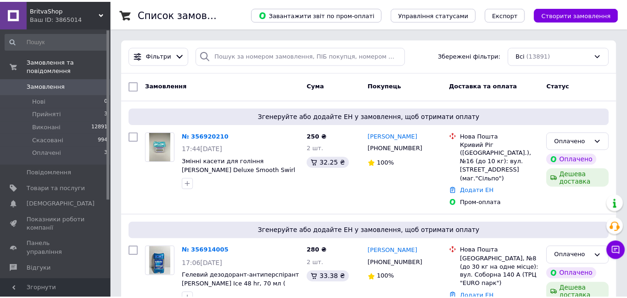
scroll to position [46, 0]
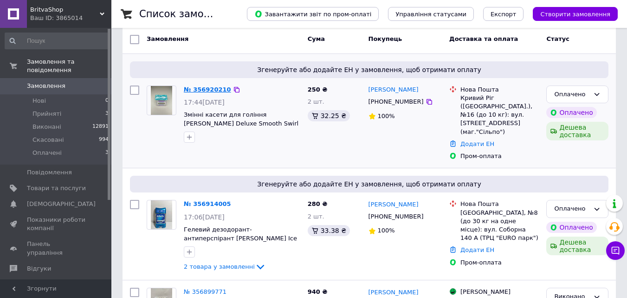
click at [204, 91] on link "№ 356920210" at bounding box center [207, 89] width 47 height 7
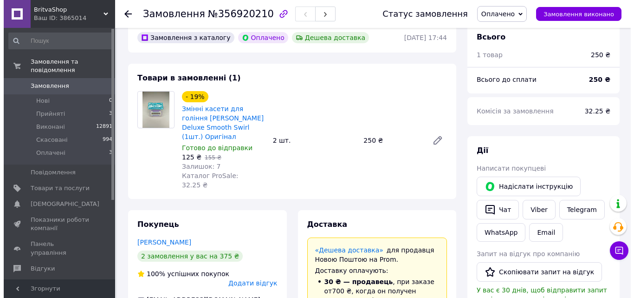
scroll to position [93, 0]
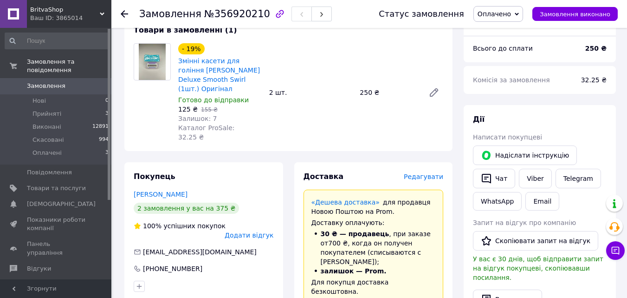
click at [432, 173] on span "Редагувати" at bounding box center [423, 176] width 39 height 7
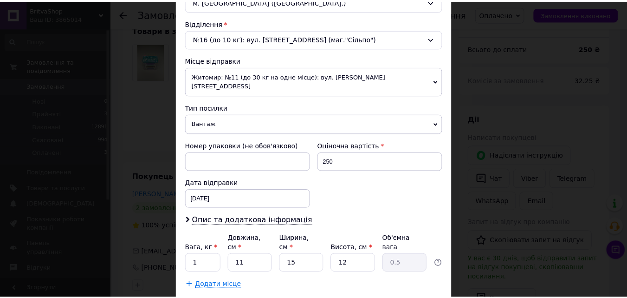
scroll to position [319, 0]
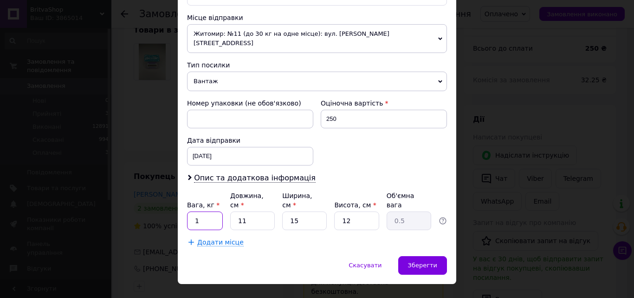
click at [214, 211] on input "1" at bounding box center [205, 220] width 36 height 19
type input "0.5"
click at [414, 261] on span "Зберегти" at bounding box center [422, 264] width 29 height 7
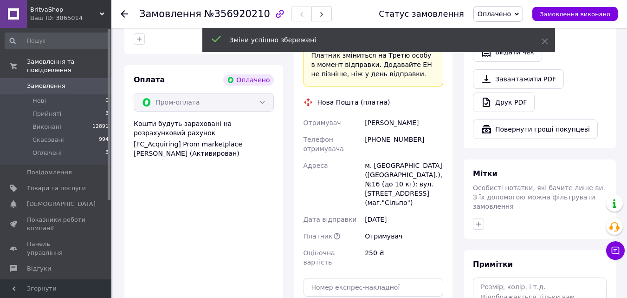
scroll to position [418, 0]
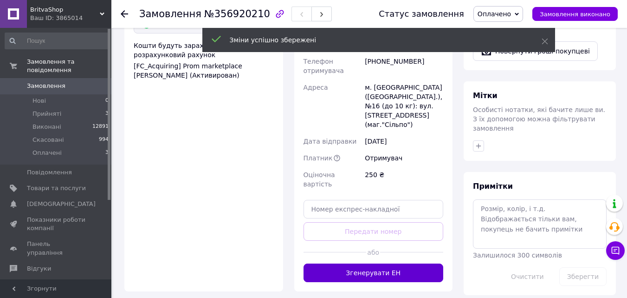
click at [363, 263] on button "Згенерувати ЕН" at bounding box center [374, 272] width 140 height 19
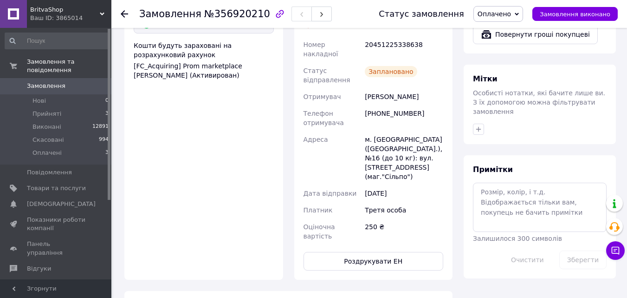
click at [52, 82] on span "Замовлення" at bounding box center [46, 86] width 39 height 8
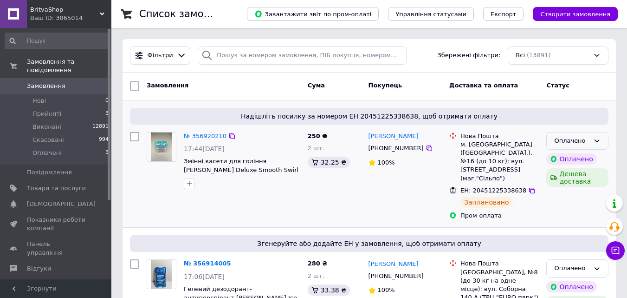
click at [595, 145] on div "Оплачено" at bounding box center [577, 141] width 62 height 18
click at [591, 183] on li "Виконано" at bounding box center [577, 177] width 61 height 17
